Goal: Task Accomplishment & Management: Complete application form

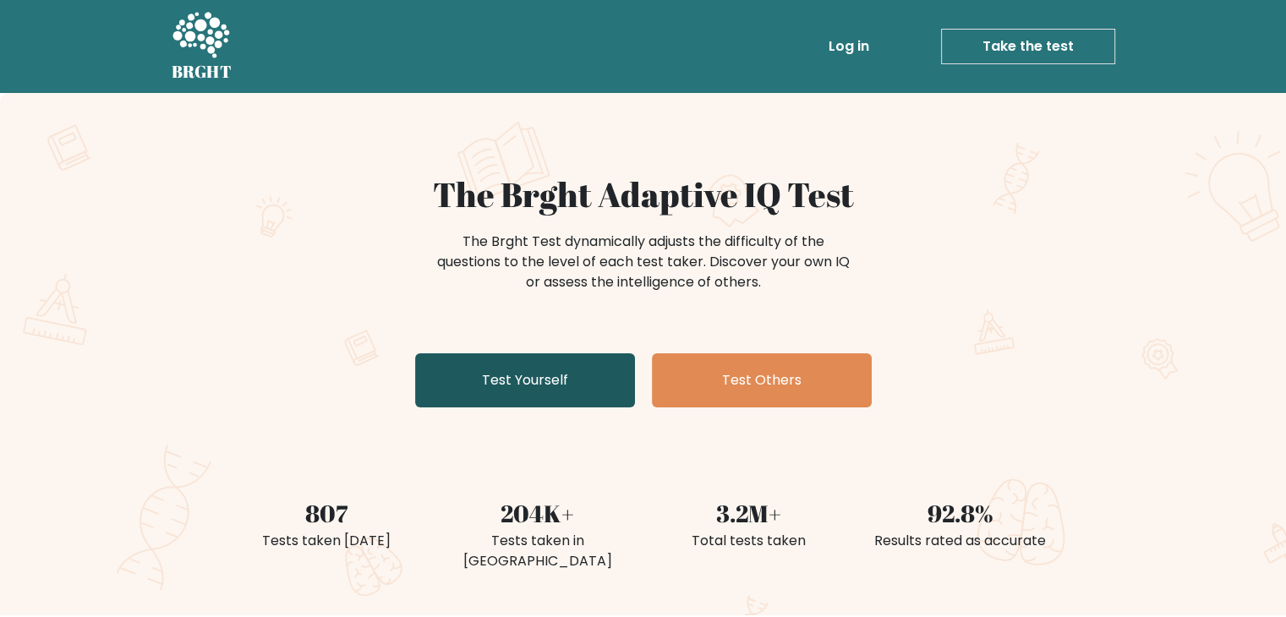
click at [514, 380] on link "Test Yourself" at bounding box center [525, 380] width 220 height 54
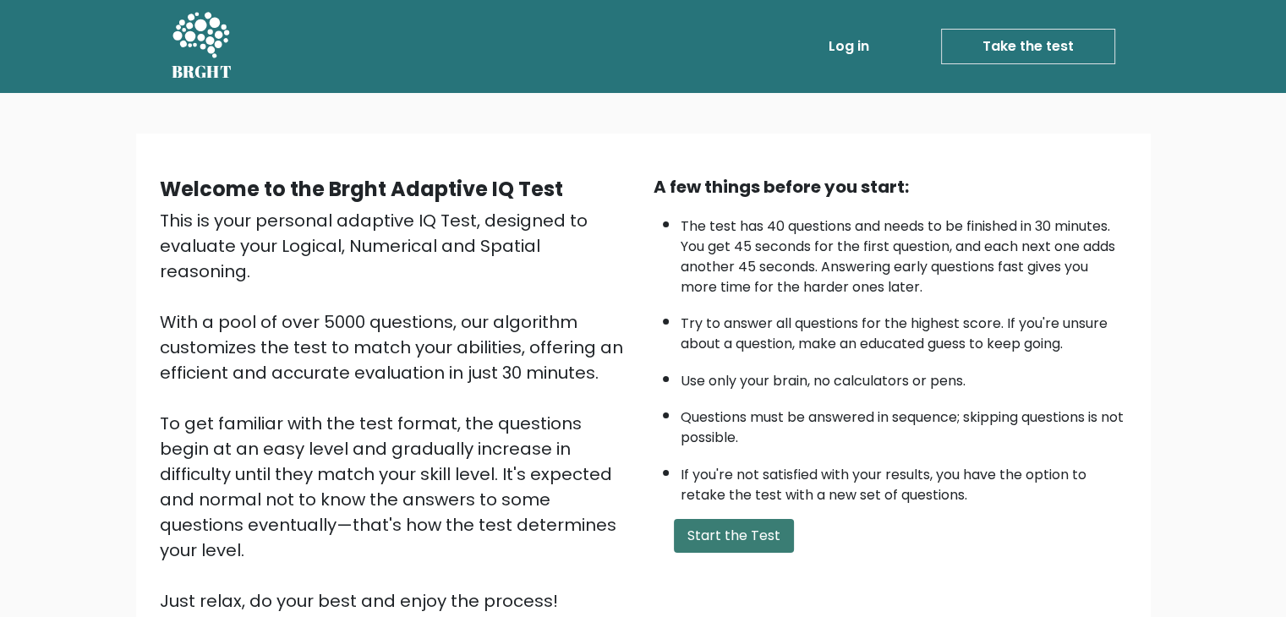
click at [714, 530] on button "Start the Test" at bounding box center [734, 536] width 120 height 34
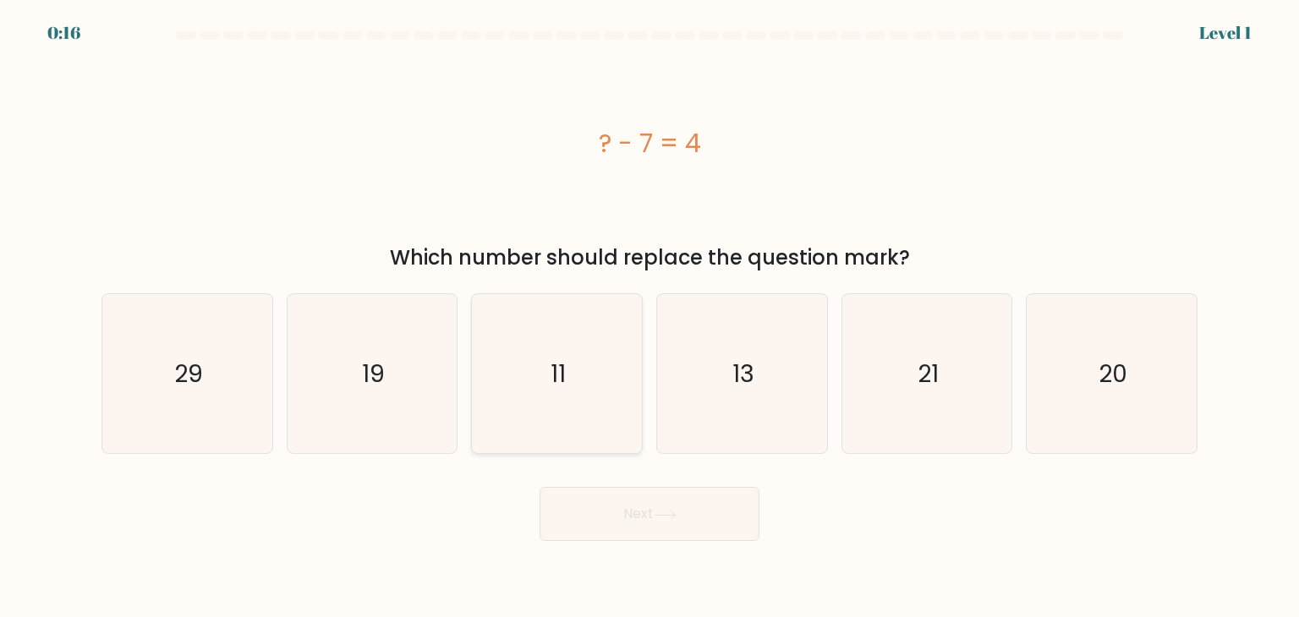
click at [592, 383] on icon "11" at bounding box center [556, 373] width 159 height 159
click at [649, 317] on input "c. 11" at bounding box center [649, 313] width 1 height 8
radio input "true"
click at [656, 512] on button "Next" at bounding box center [649, 514] width 220 height 54
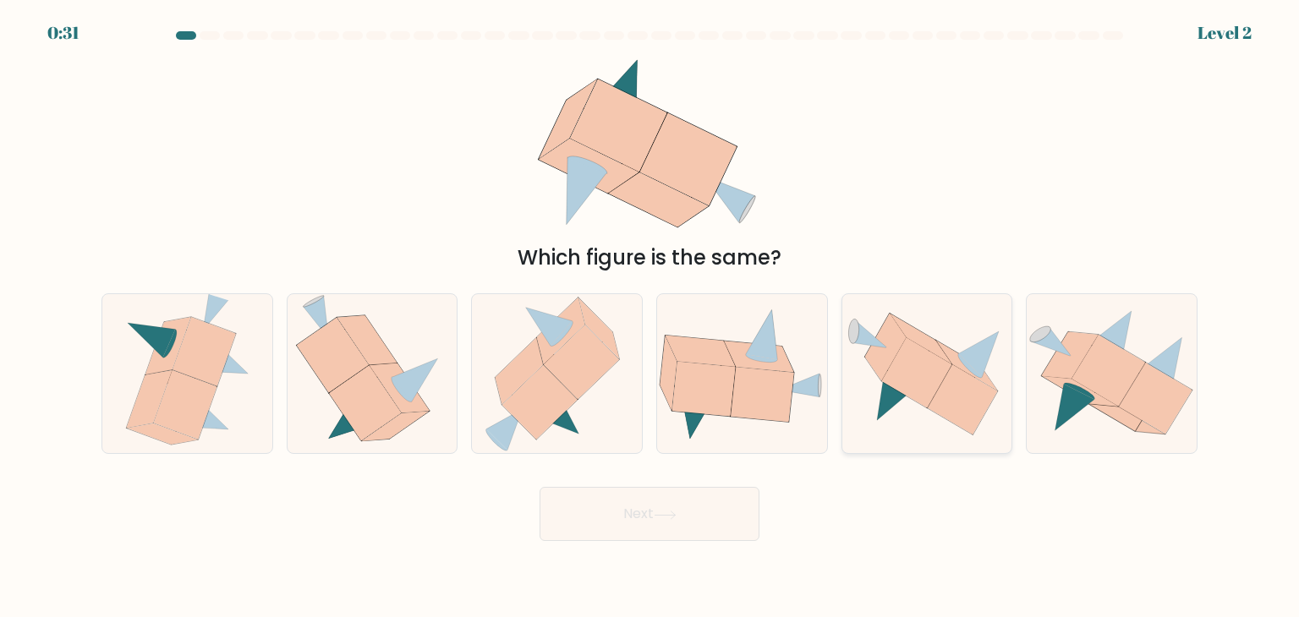
click at [926, 358] on icon at bounding box center [916, 372] width 70 height 70
click at [650, 317] on input "e." at bounding box center [649, 313] width 1 height 8
radio input "true"
click at [703, 507] on button "Next" at bounding box center [649, 514] width 220 height 54
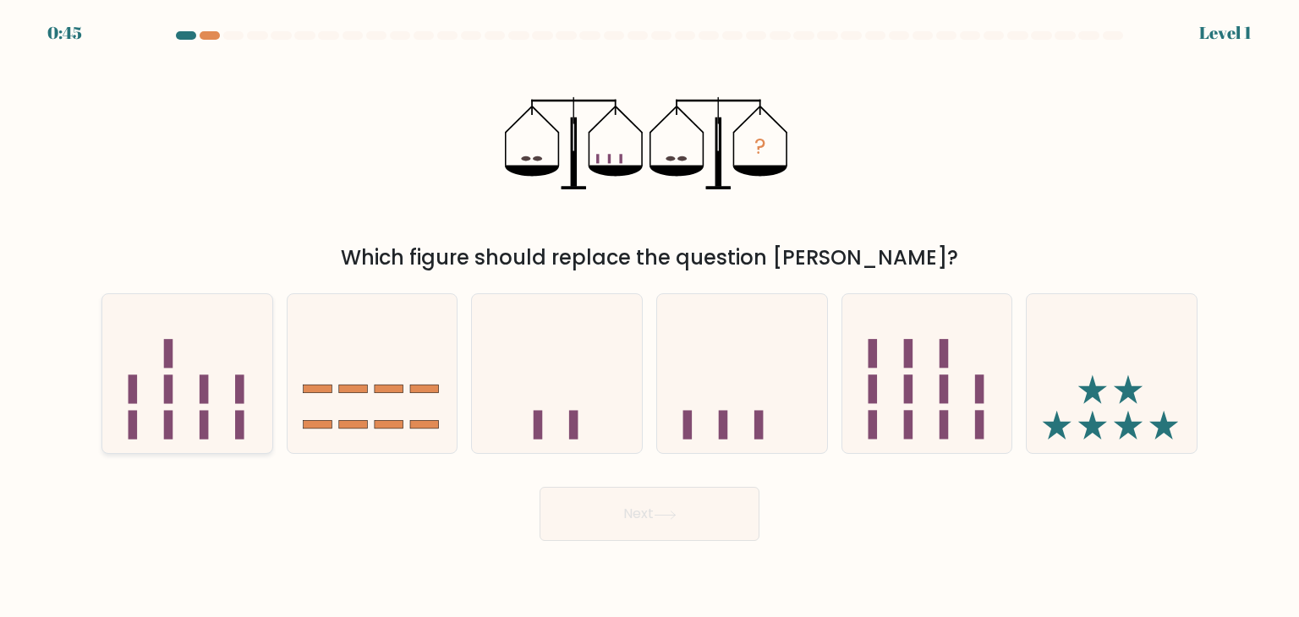
click at [216, 365] on icon at bounding box center [187, 374] width 170 height 140
click at [649, 317] on input "a." at bounding box center [649, 313] width 1 height 8
radio input "true"
click at [656, 515] on button "Next" at bounding box center [649, 514] width 220 height 54
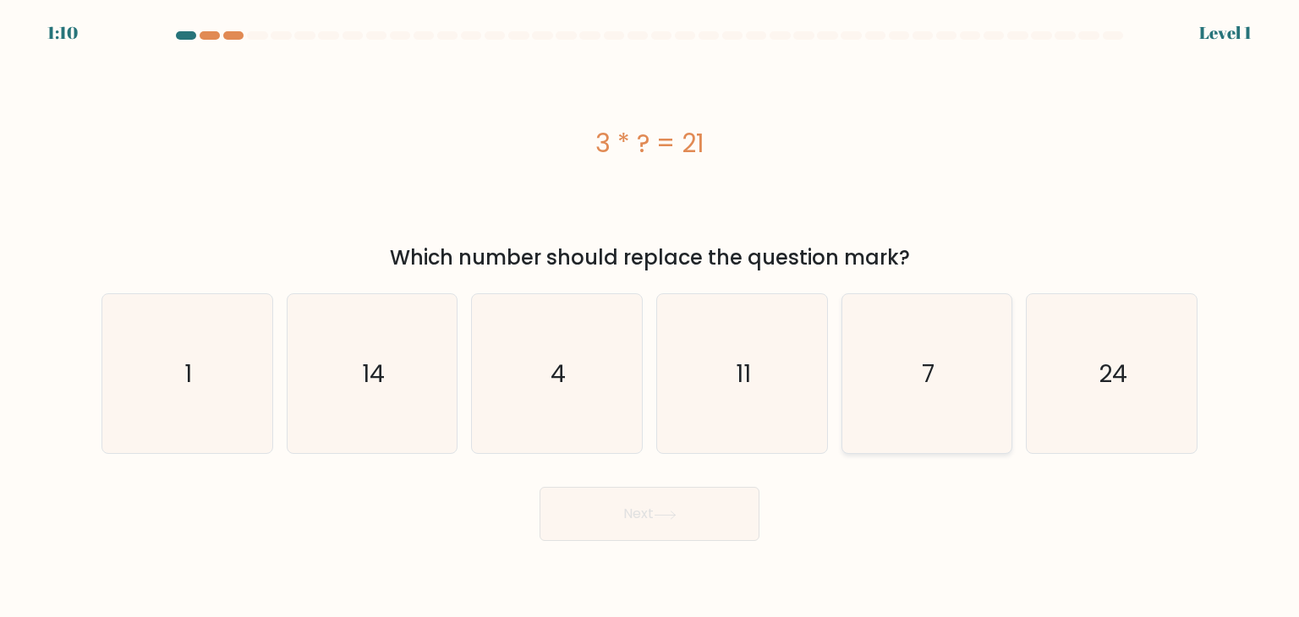
click at [884, 379] on icon "7" at bounding box center [926, 373] width 159 height 159
click at [650, 317] on input "e. 7" at bounding box center [649, 313] width 1 height 8
radio input "true"
click at [681, 515] on button "Next" at bounding box center [649, 514] width 220 height 54
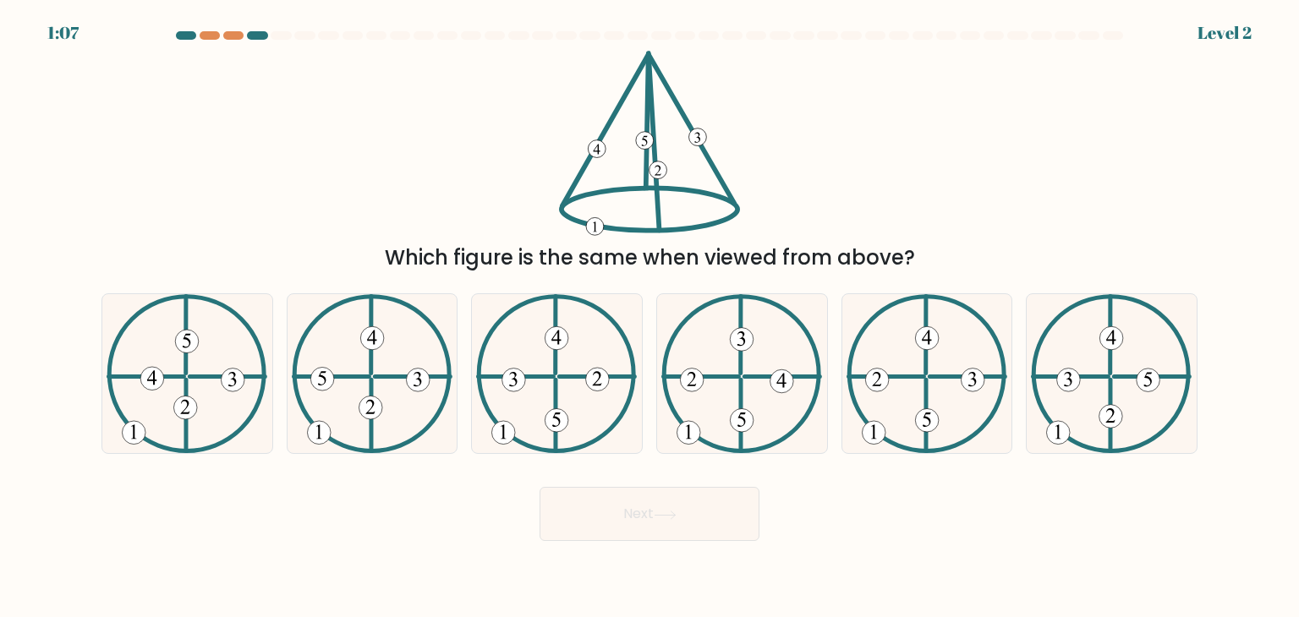
click at [681, 516] on button "Next" at bounding box center [649, 514] width 220 height 54
click at [676, 424] on icon at bounding box center [741, 373] width 161 height 159
click at [650, 317] on input "d." at bounding box center [649, 313] width 1 height 8
radio input "true"
click at [460, 120] on div "Which figure is the same when viewed from above?" at bounding box center [649, 162] width 1116 height 222
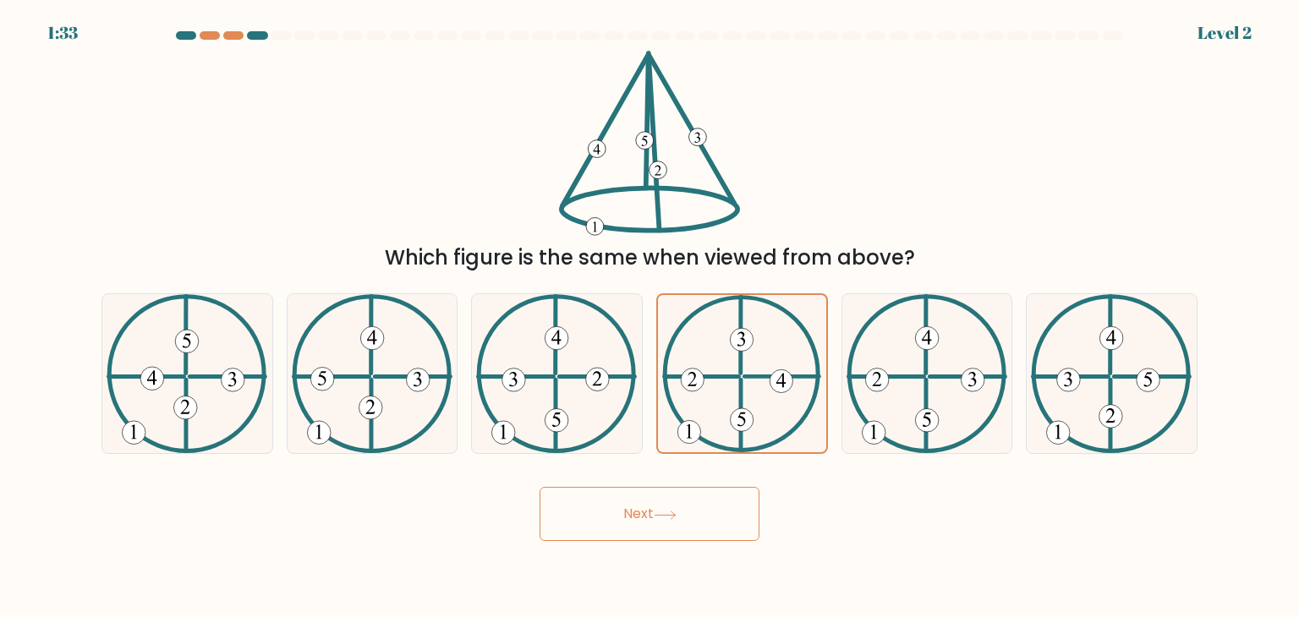
click at [357, 508] on div "Next" at bounding box center [649, 507] width 1116 height 67
click at [583, 161] on icon at bounding box center [649, 143] width 181 height 185
click at [556, 380] on 130 at bounding box center [556, 415] width 0 height 71
click at [649, 317] on input "c." at bounding box center [649, 313] width 1 height 8
radio input "true"
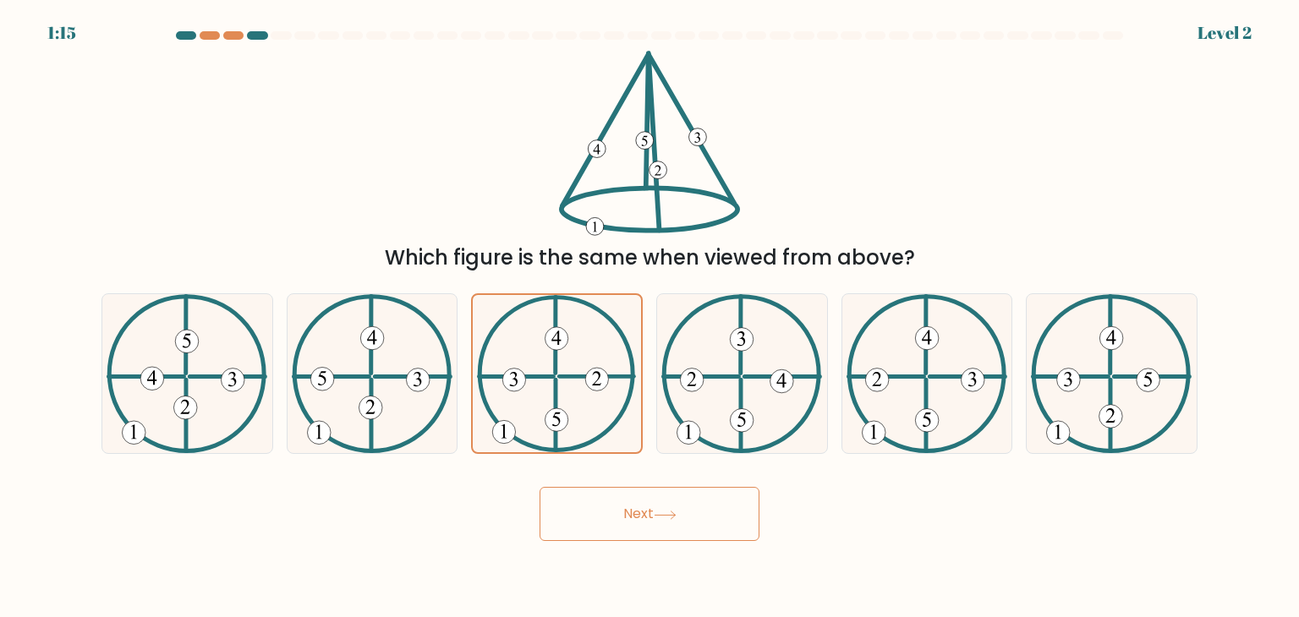
click at [630, 508] on button "Next" at bounding box center [649, 514] width 220 height 54
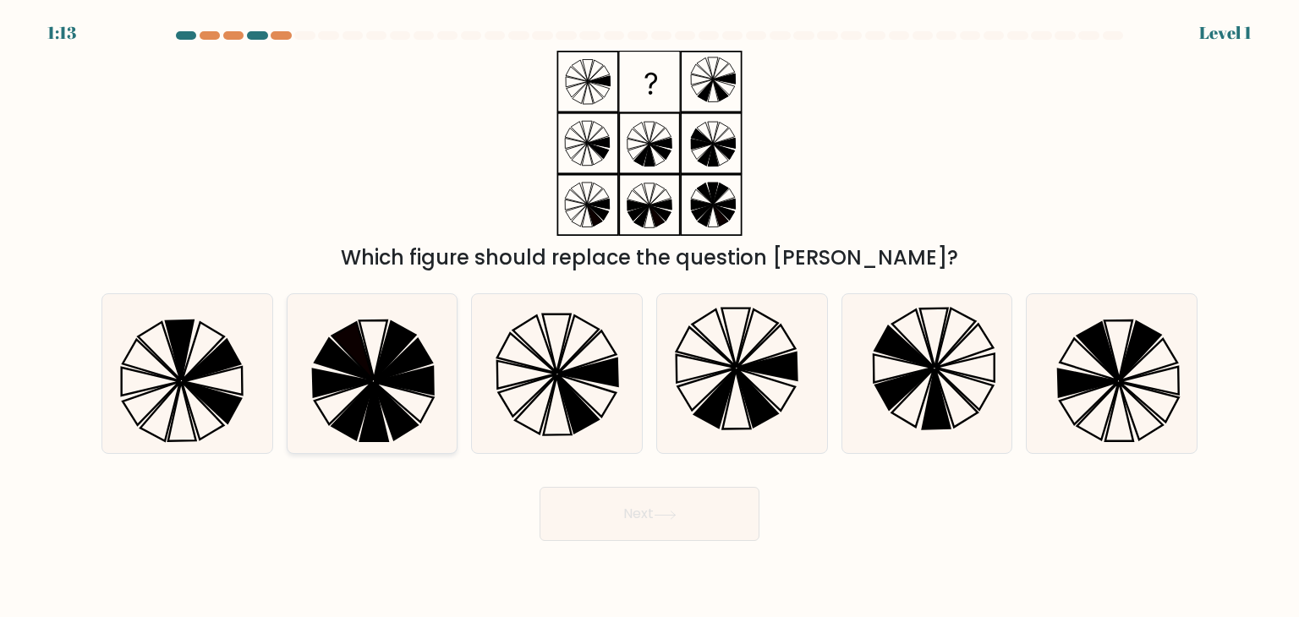
click at [372, 408] on icon at bounding box center [374, 412] width 28 height 59
click at [649, 317] on input "b." at bounding box center [649, 313] width 1 height 8
radio input "true"
click at [654, 525] on button "Next" at bounding box center [649, 514] width 220 height 54
